Goal: Information Seeking & Learning: Find specific fact

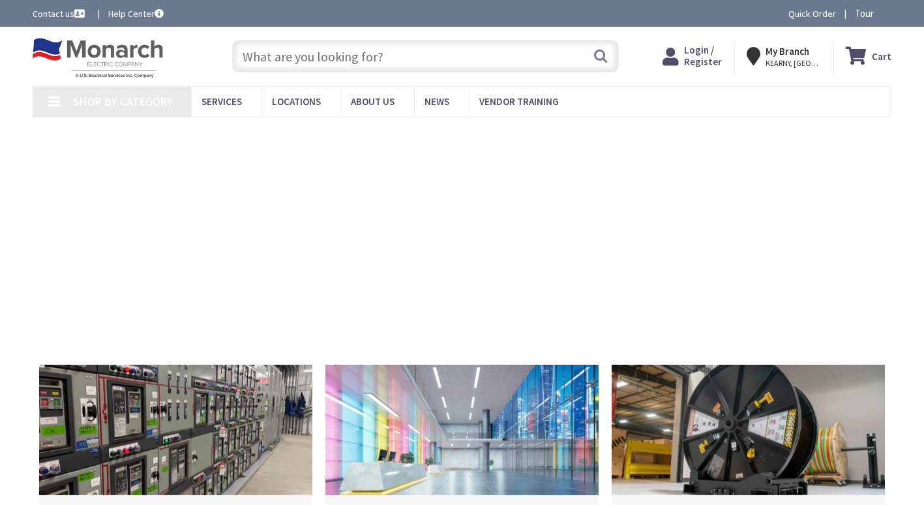
type input "[GEOGRAPHIC_DATA], [GEOGRAPHIC_DATA]"
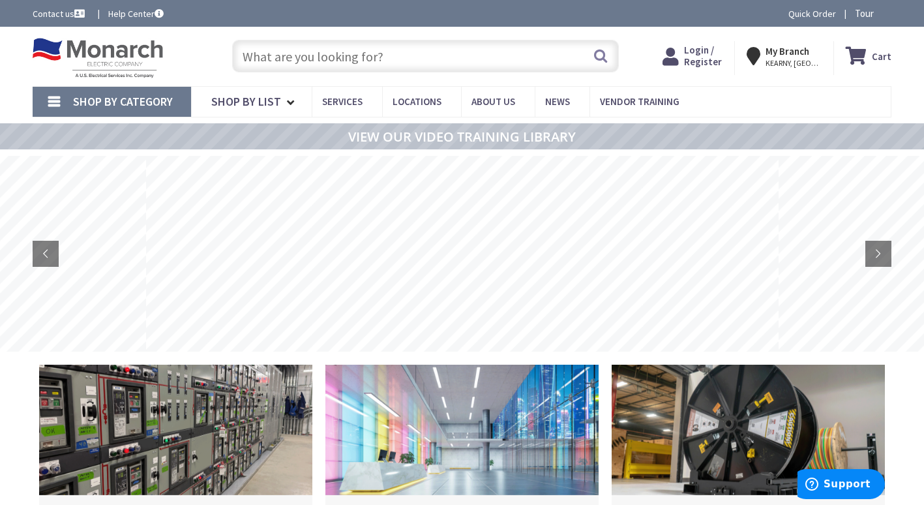
click at [403, 54] on input "text" at bounding box center [425, 56] width 387 height 33
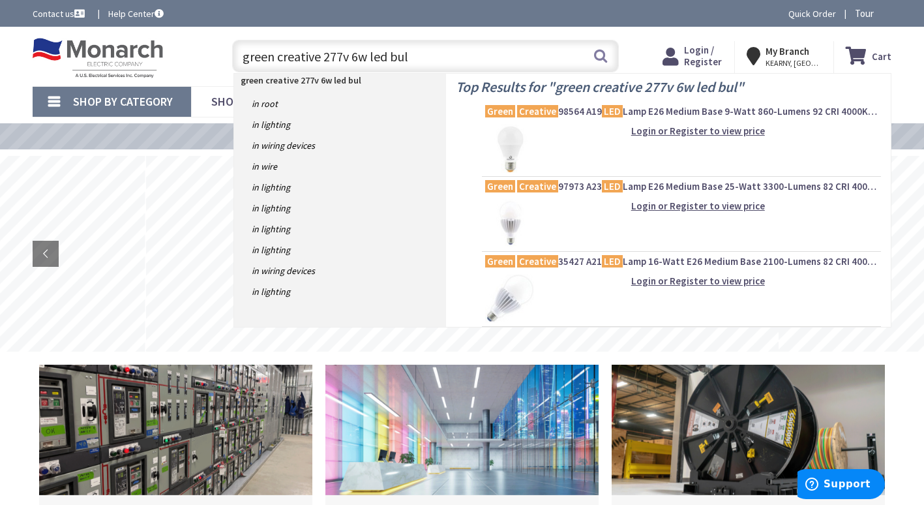
type input "green creative 277v 6w led bulb"
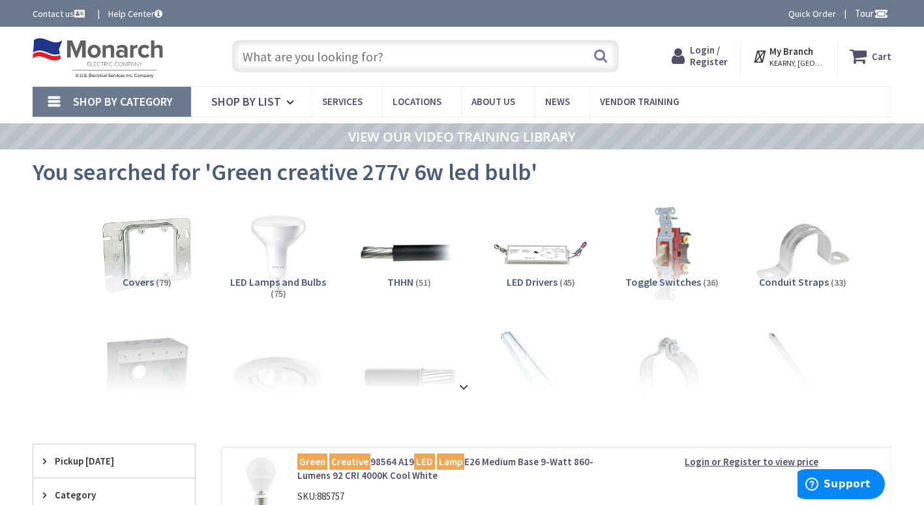
click at [262, 294] on h5 "LED Lamps and Bulbs (75)" at bounding box center [278, 288] width 110 height 23
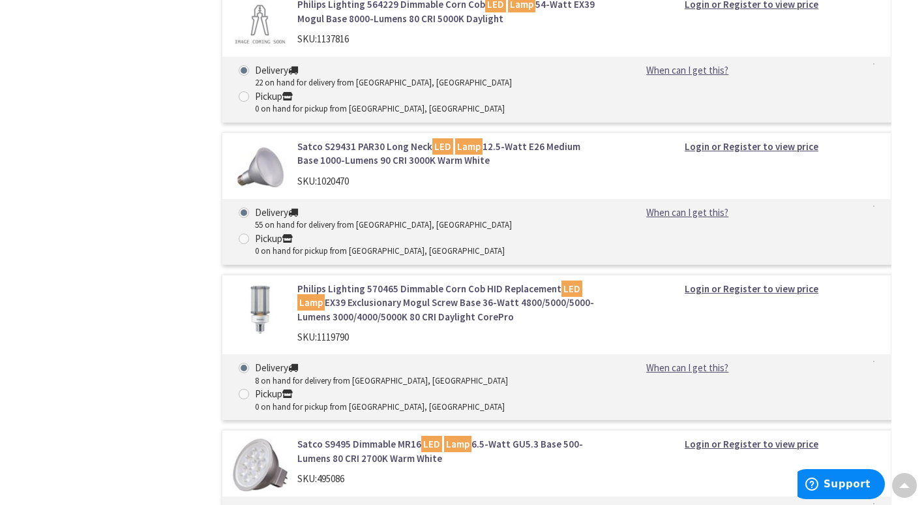
scroll to position [6291, 0]
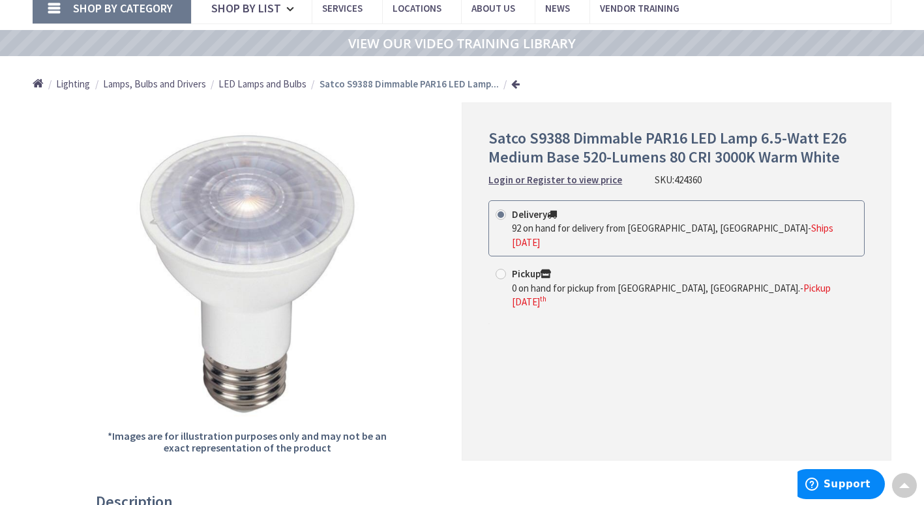
scroll to position [65, 0]
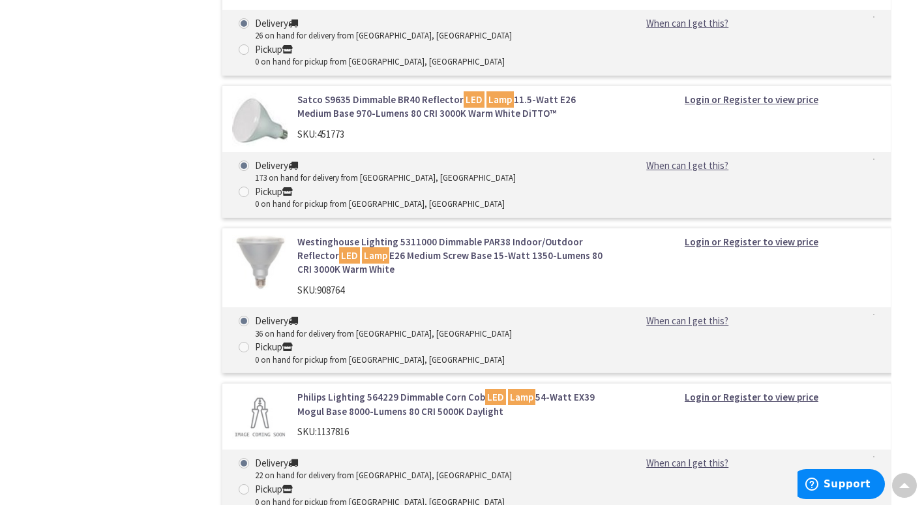
scroll to position [7919, 0]
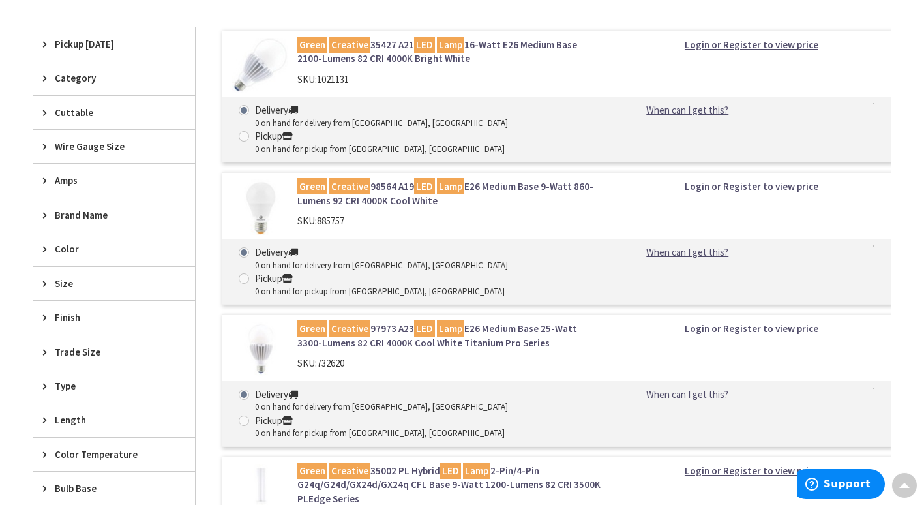
click at [63, 185] on span "Amps" at bounding box center [108, 181] width 106 height 14
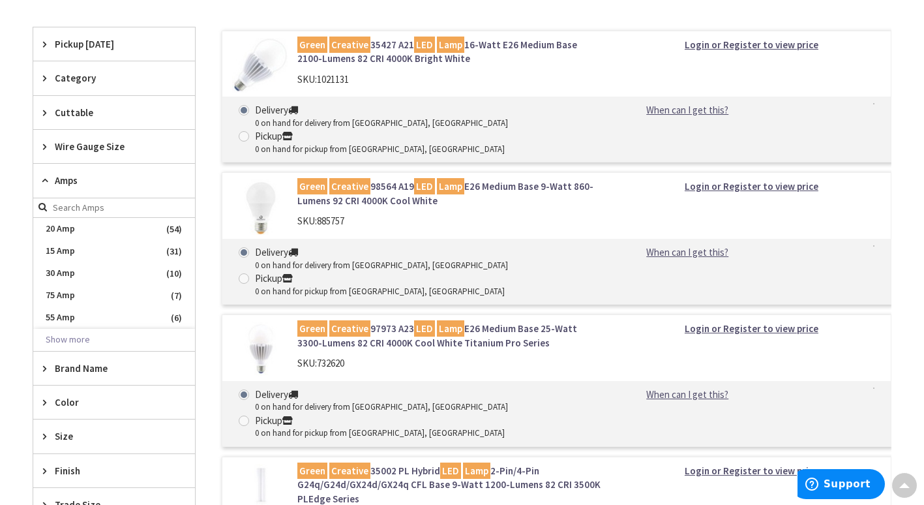
click at [63, 185] on span "Amps" at bounding box center [108, 181] width 106 height 14
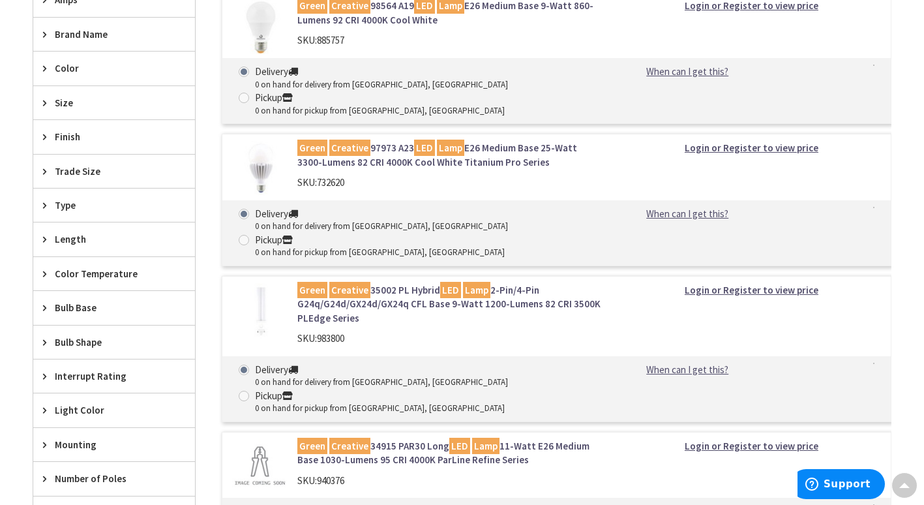
scroll to position [678, 0]
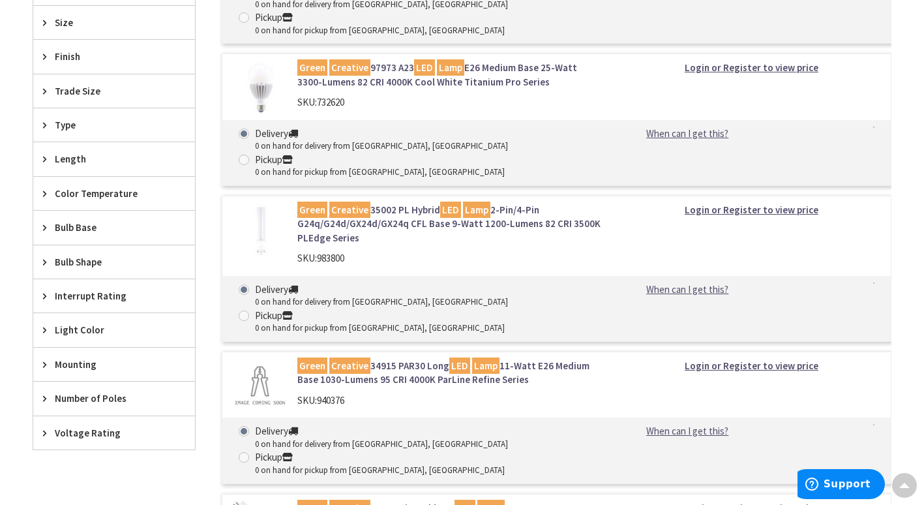
click at [114, 262] on span "Bulb Shape" at bounding box center [108, 262] width 106 height 14
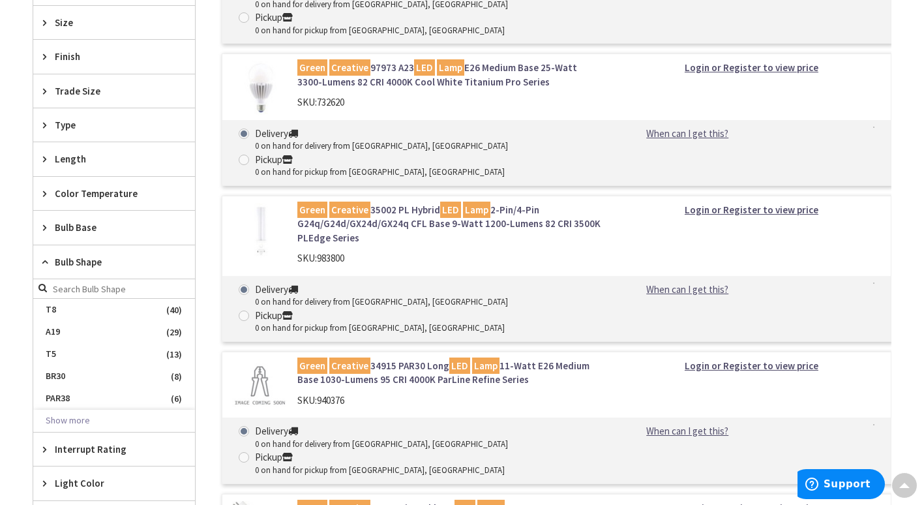
click at [112, 263] on span "Bulb Shape" at bounding box center [108, 262] width 106 height 14
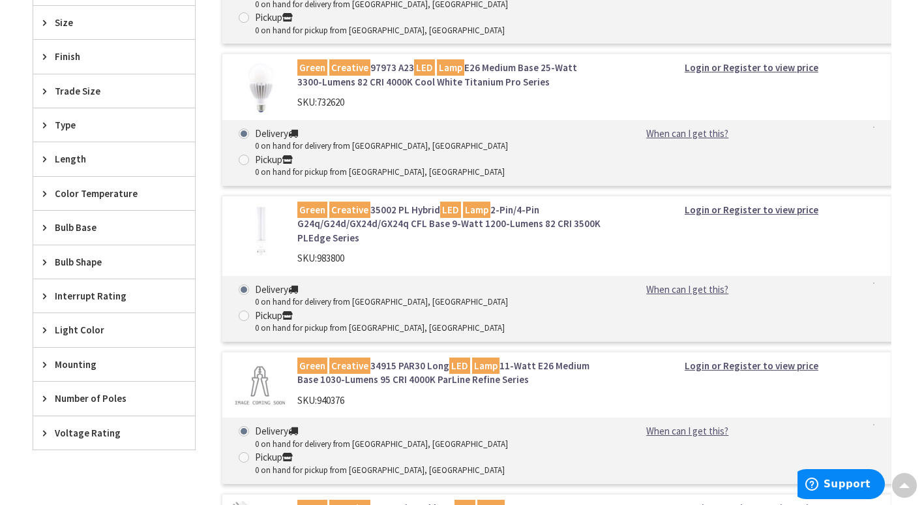
click at [80, 427] on span "Voltage Rating" at bounding box center [108, 433] width 106 height 14
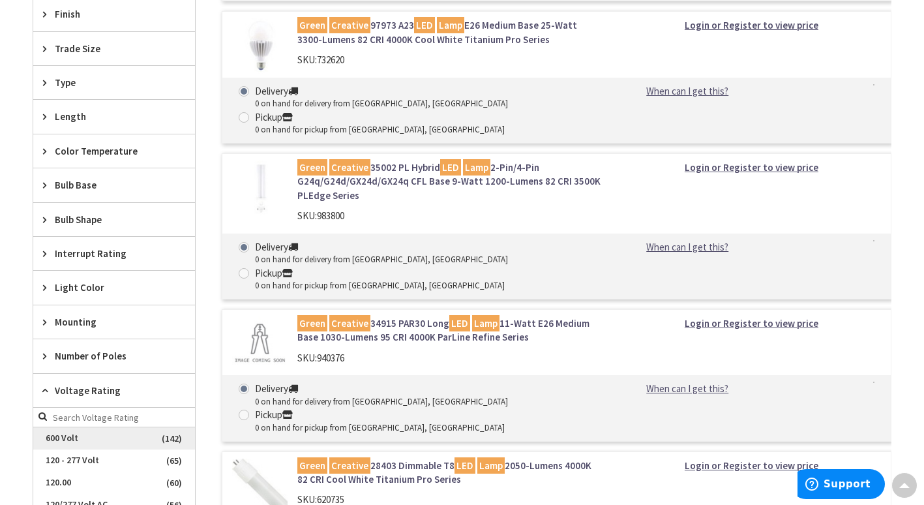
scroll to position [743, 0]
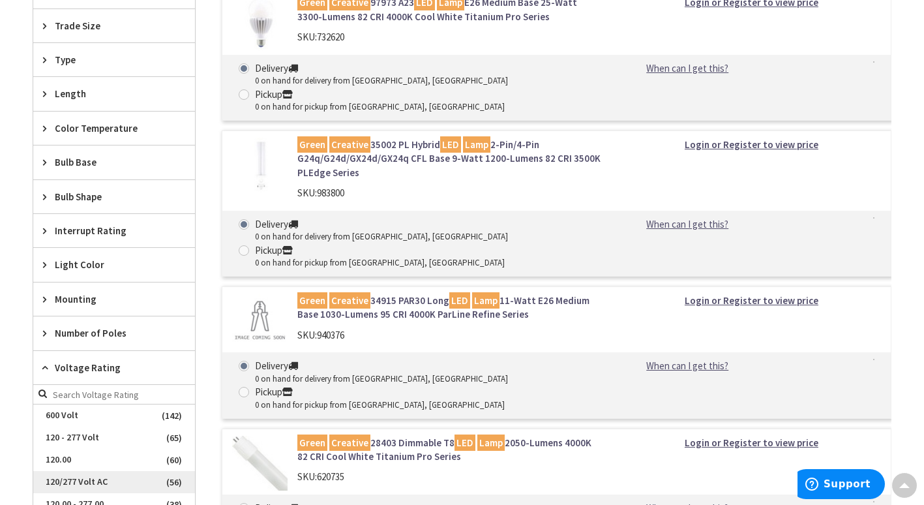
click at [83, 485] on span "120/277 Volt AC" at bounding box center [114, 482] width 162 height 22
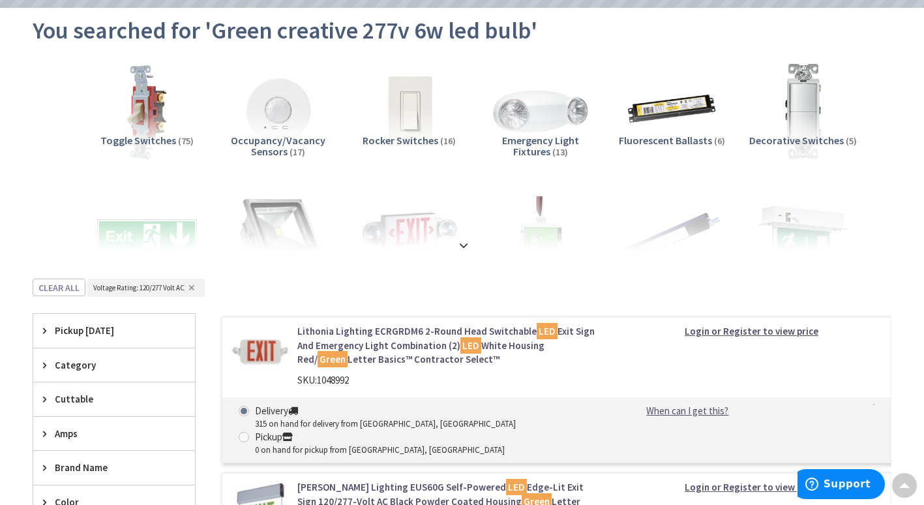
scroll to position [133, 0]
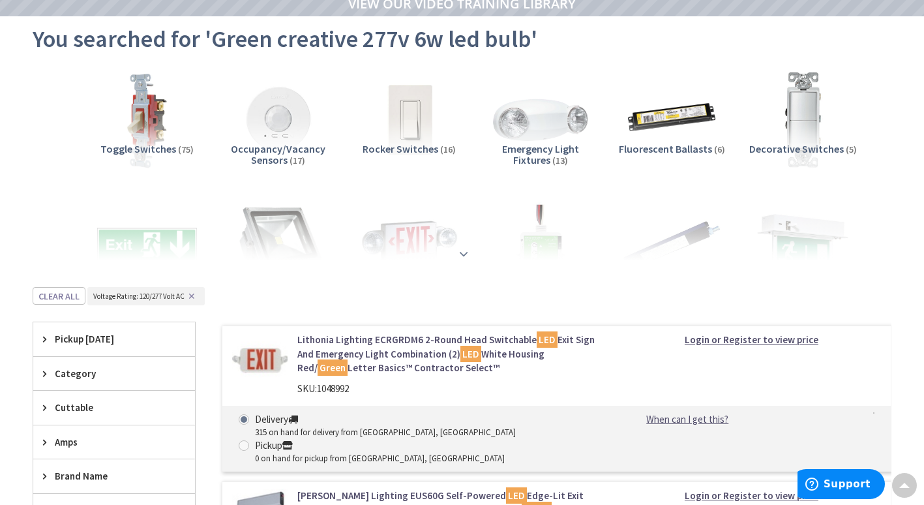
click at [469, 252] on strong at bounding box center [464, 254] width 16 height 14
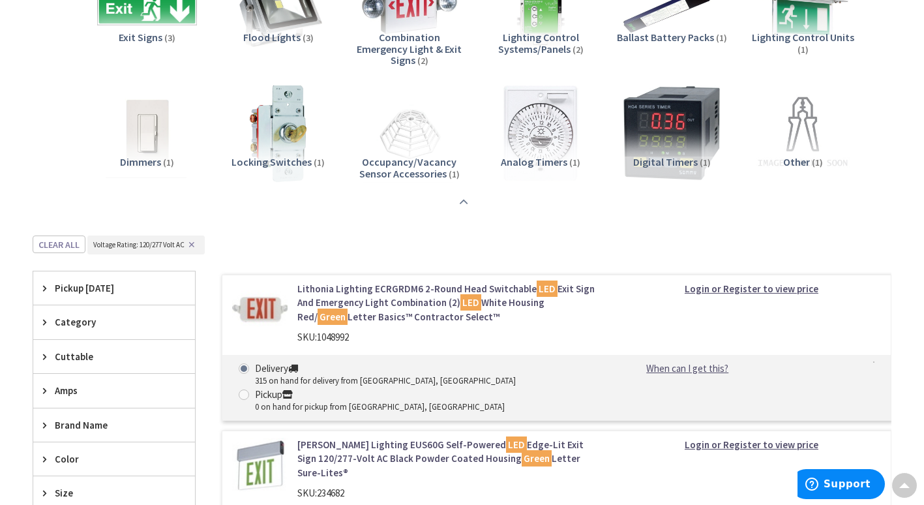
scroll to position [261, 0]
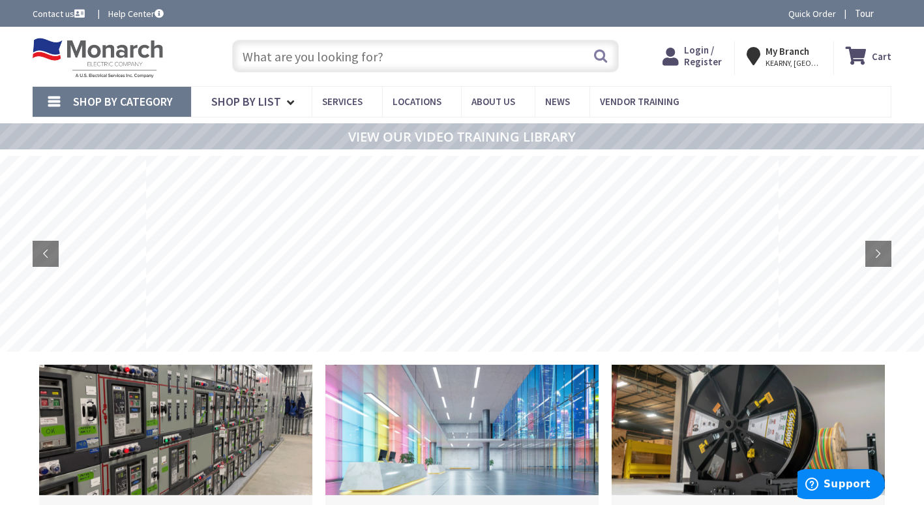
click at [421, 50] on input "text" at bounding box center [425, 56] width 387 height 33
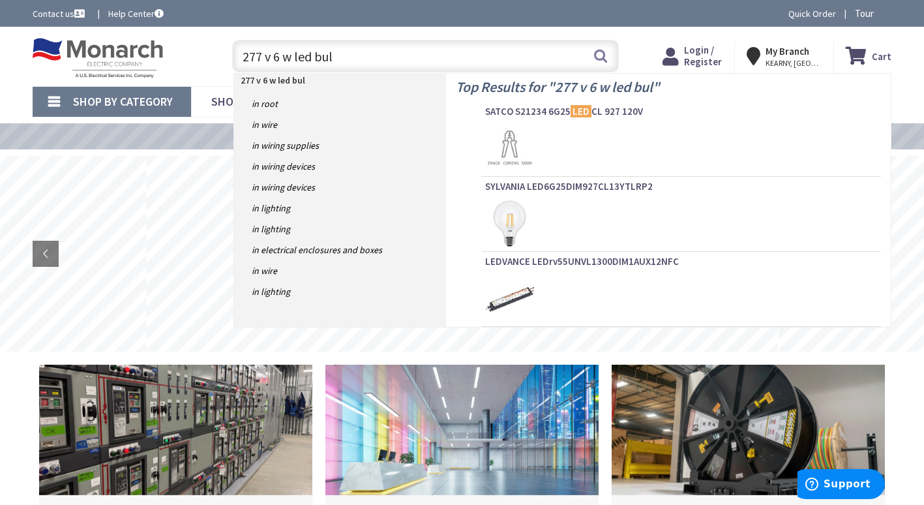
type input "277 v 6 w led bulb"
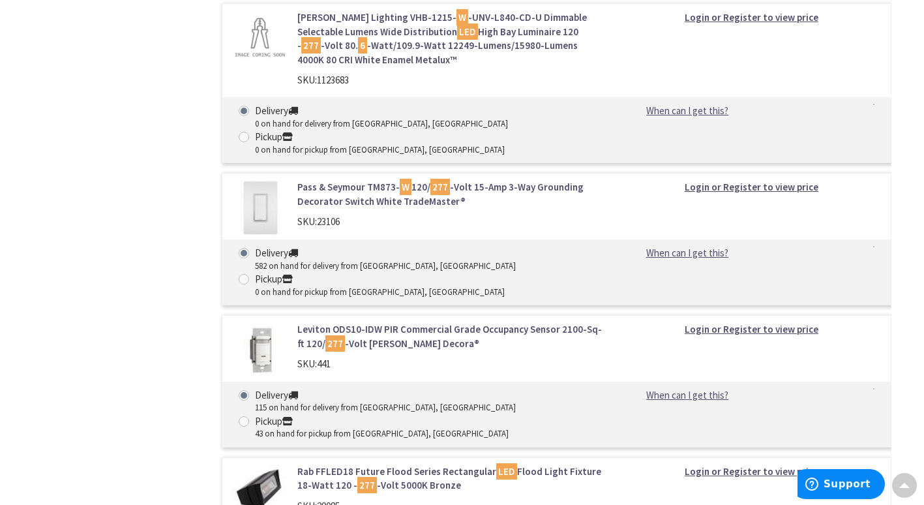
scroll to position [3315, 0]
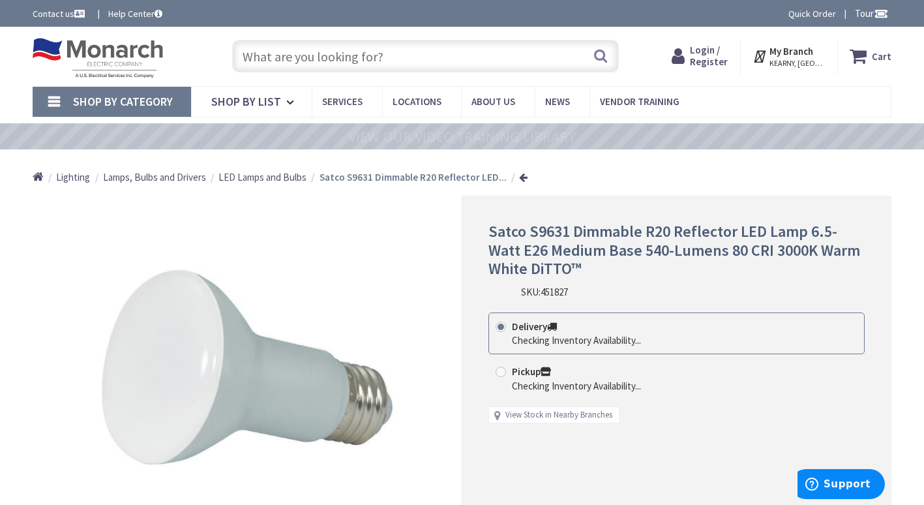
drag, startPoint x: 0, startPoint y: 0, endPoint x: 314, endPoint y: 202, distance: 373.3
click at [314, 202] on div "*Images are for illustration purposes only and may not be an exact representati…" at bounding box center [248, 375] width 430 height 358
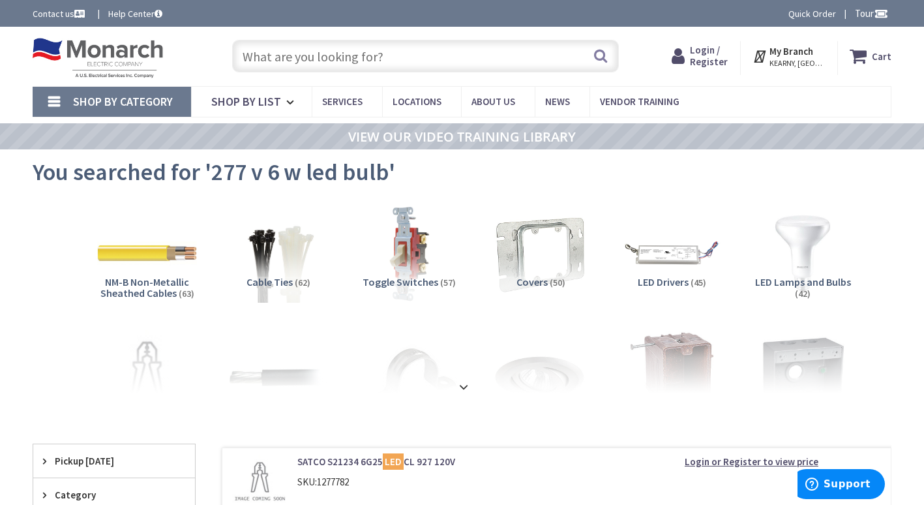
click at [395, 56] on input "text" at bounding box center [425, 56] width 387 height 33
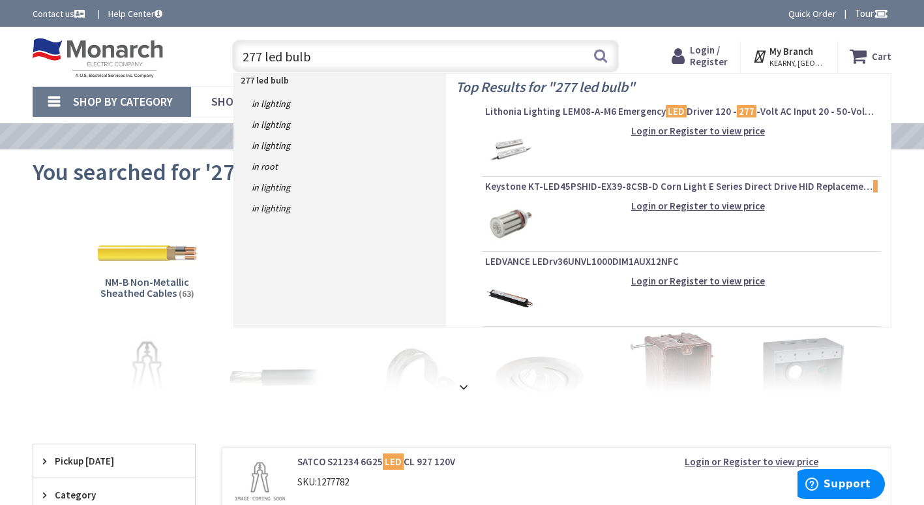
type input "277 led bulbs"
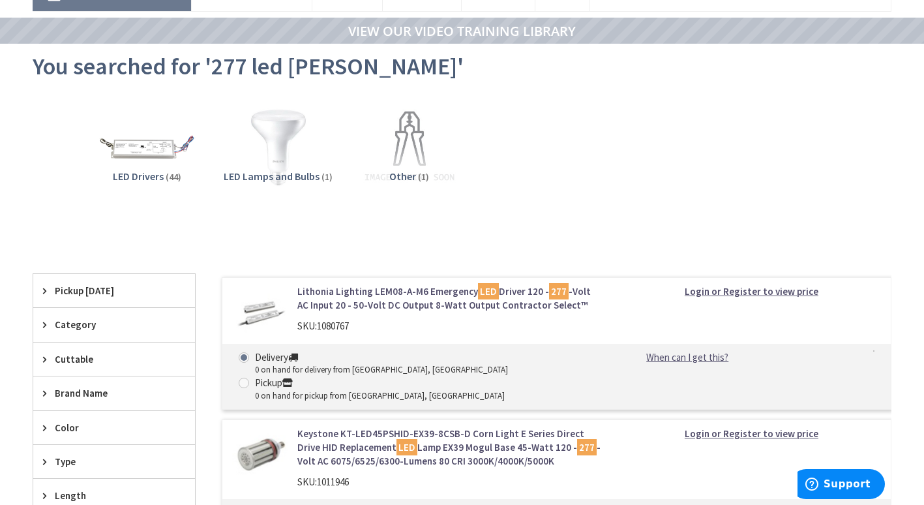
scroll to position [130, 0]
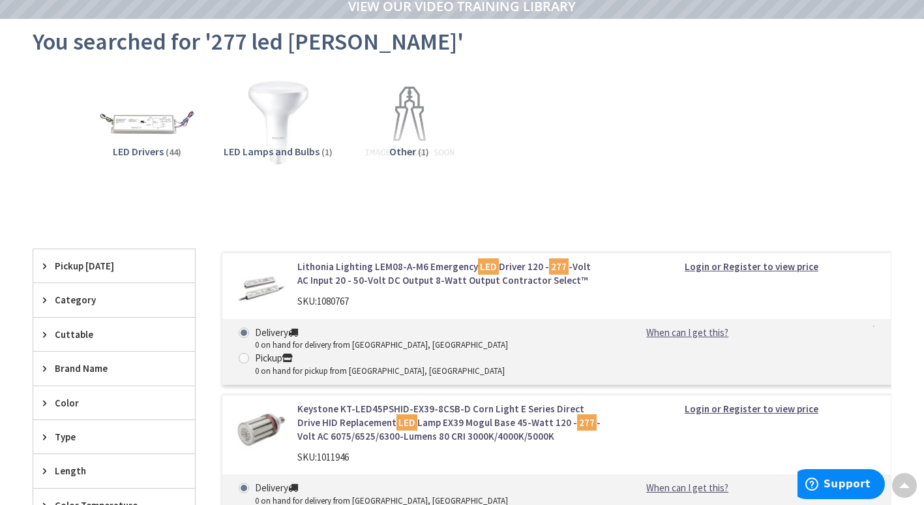
click at [281, 131] on img at bounding box center [278, 122] width 109 height 109
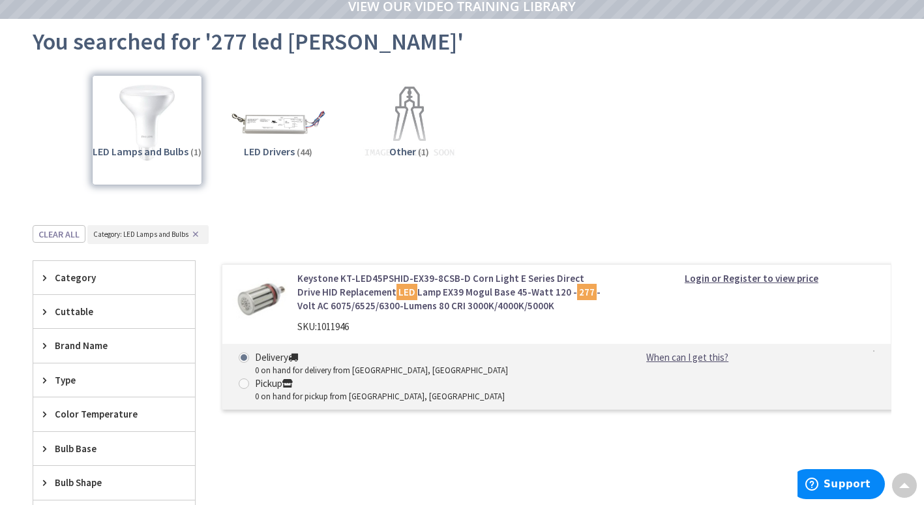
scroll to position [356, 0]
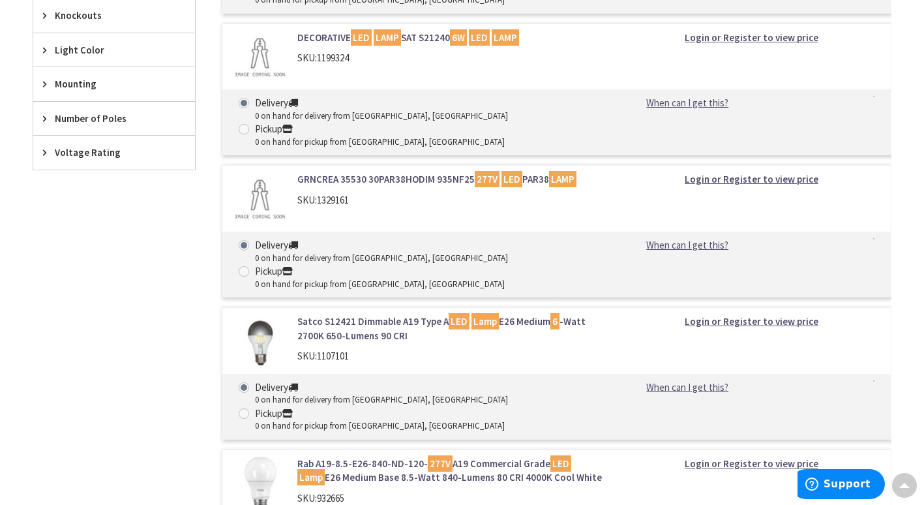
scroll to position [992, 0]
